Goal: Task Accomplishment & Management: Manage account settings

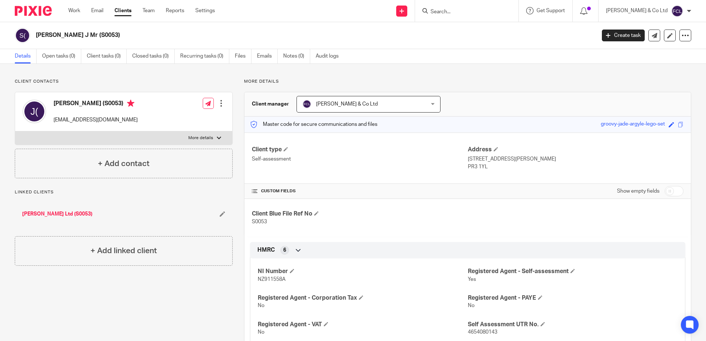
click at [482, 11] on input "Search" at bounding box center [463, 12] width 66 height 7
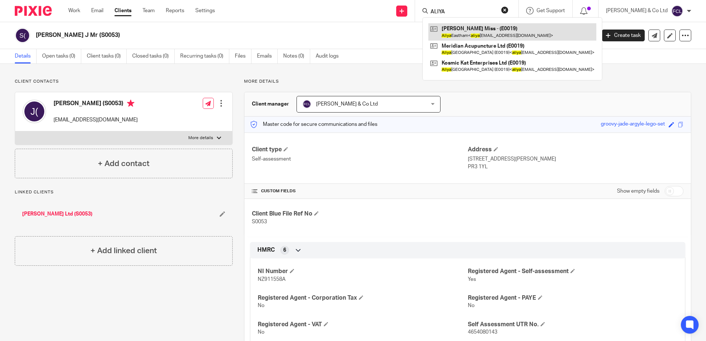
type input "ALIYA"
click at [492, 30] on link at bounding box center [512, 31] width 168 height 17
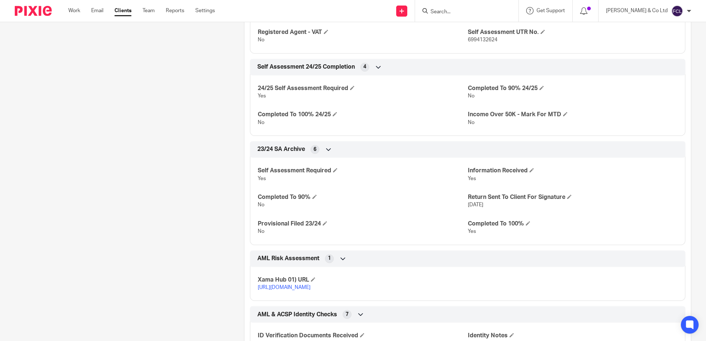
scroll to position [295, 0]
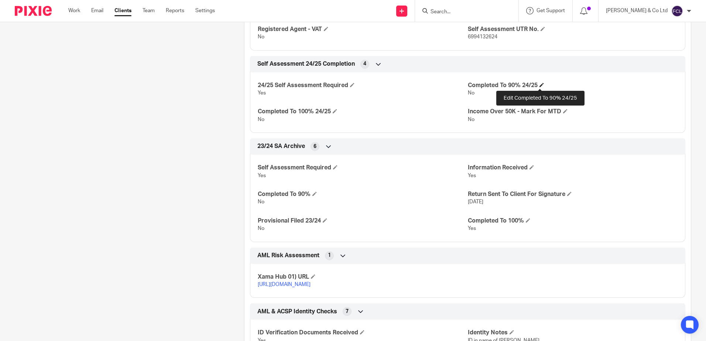
click at [541, 84] on span at bounding box center [541, 85] width 4 height 4
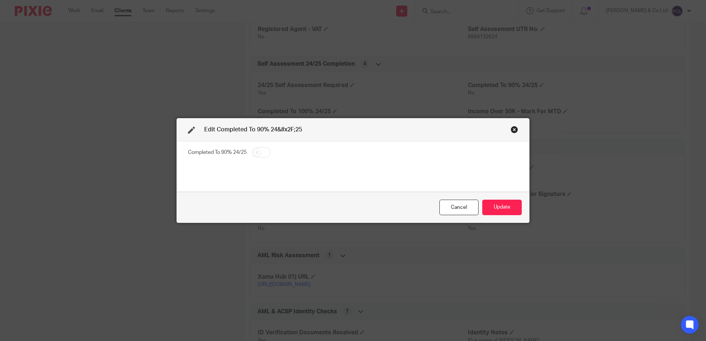
drag, startPoint x: 258, startPoint y: 151, endPoint x: 268, endPoint y: 151, distance: 10.7
click at [259, 151] on input "checkbox" at bounding box center [261, 152] width 19 height 10
checkbox input "true"
drag, startPoint x: 504, startPoint y: 202, endPoint x: 500, endPoint y: 197, distance: 6.3
click at [504, 202] on button "Update" at bounding box center [501, 208] width 39 height 16
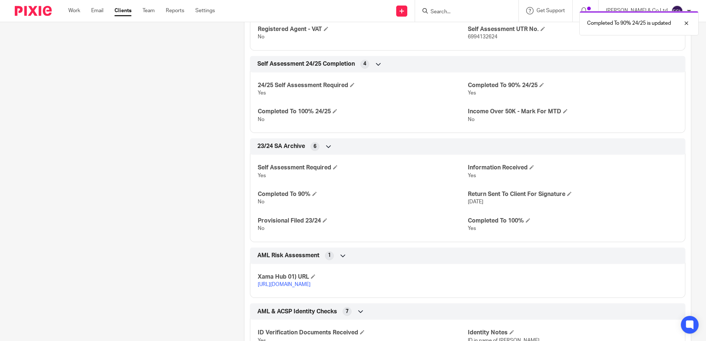
click at [125, 131] on div "Client contacts Aliya Eastham 0798 3982232 aliya_jane_eastham@hotmail.com Edit …" at bounding box center [117, 111] width 229 height 656
